Goal: Transaction & Acquisition: Purchase product/service

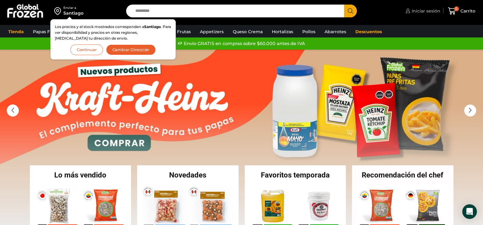
click at [438, 9] on span "Iniciar sesión" at bounding box center [426, 11] width 30 height 6
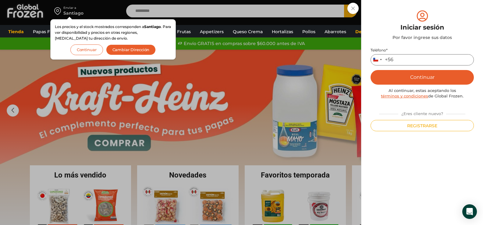
click at [418, 56] on input "Teléfono *" at bounding box center [422, 59] width 103 height 11
type input "*********"
click at [412, 78] on button "Continuar" at bounding box center [422, 77] width 103 height 15
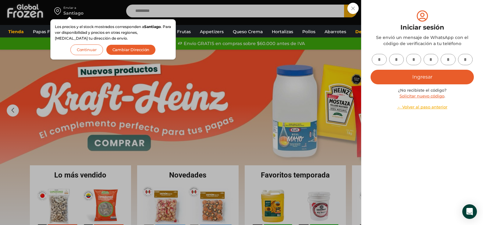
click at [383, 59] on input "text" at bounding box center [379, 59] width 15 height 11
type input "*"
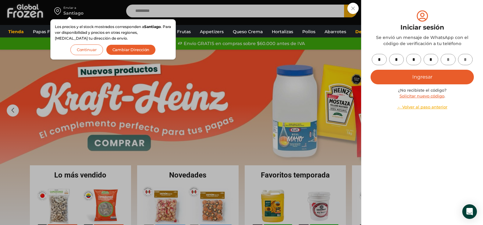
type input "*"
click at [414, 76] on button "Ingresar" at bounding box center [422, 77] width 103 height 15
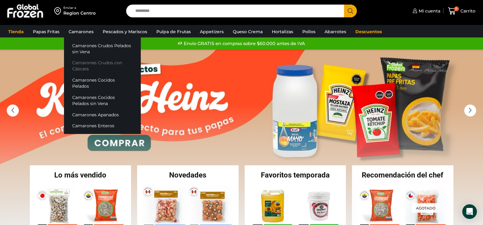
click at [95, 64] on link "Camarones Crudos con Cáscara" at bounding box center [102, 65] width 77 height 17
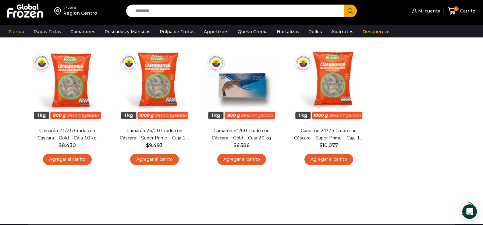
scroll to position [188, 0]
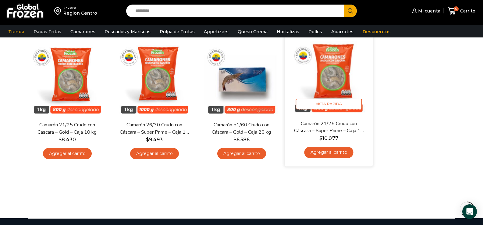
click at [329, 152] on link "Agregar al carrito" at bounding box center [328, 152] width 49 height 11
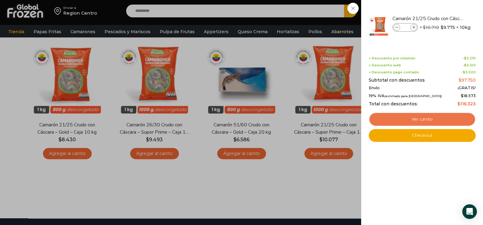
click at [423, 120] on link "Ver carrito" at bounding box center [422, 120] width 107 height 14
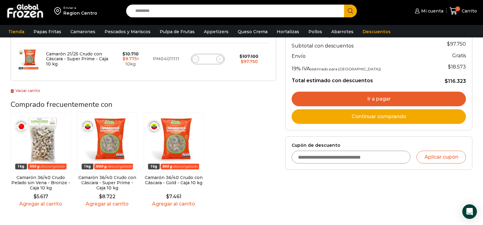
scroll to position [91, 0]
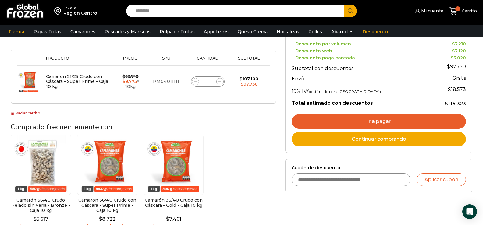
click at [351, 120] on link "Ir a pagar" at bounding box center [379, 121] width 174 height 15
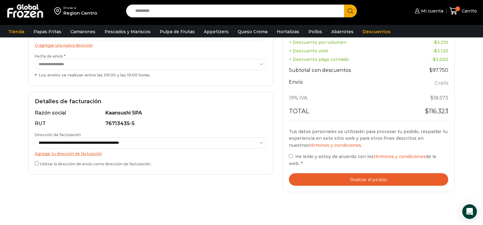
scroll to position [122, 0]
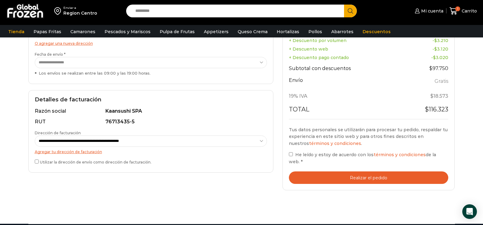
click at [371, 172] on button "Realizar el pedido" at bounding box center [369, 178] width 160 height 13
